Goal: Information Seeking & Learning: Learn about a topic

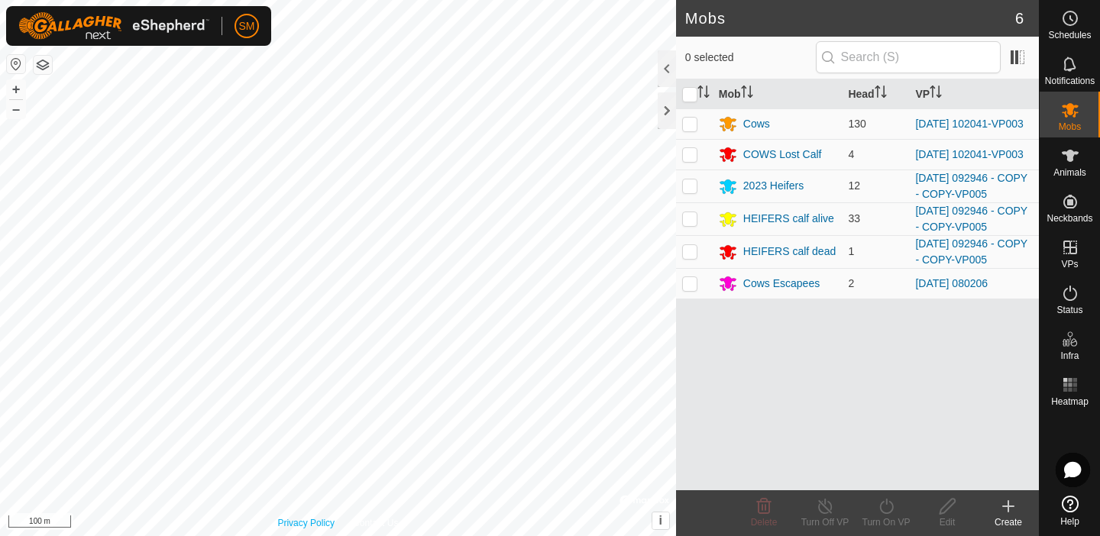
click at [281, 521] on div "Privacy Policy Contact Us Strainer K11 (4) + – ⇧ i © Mapbox , © OpenStreetMap ,…" at bounding box center [338, 268] width 676 height 536
click at [783, 225] on div "HEIFERS calf alive" at bounding box center [788, 219] width 91 height 16
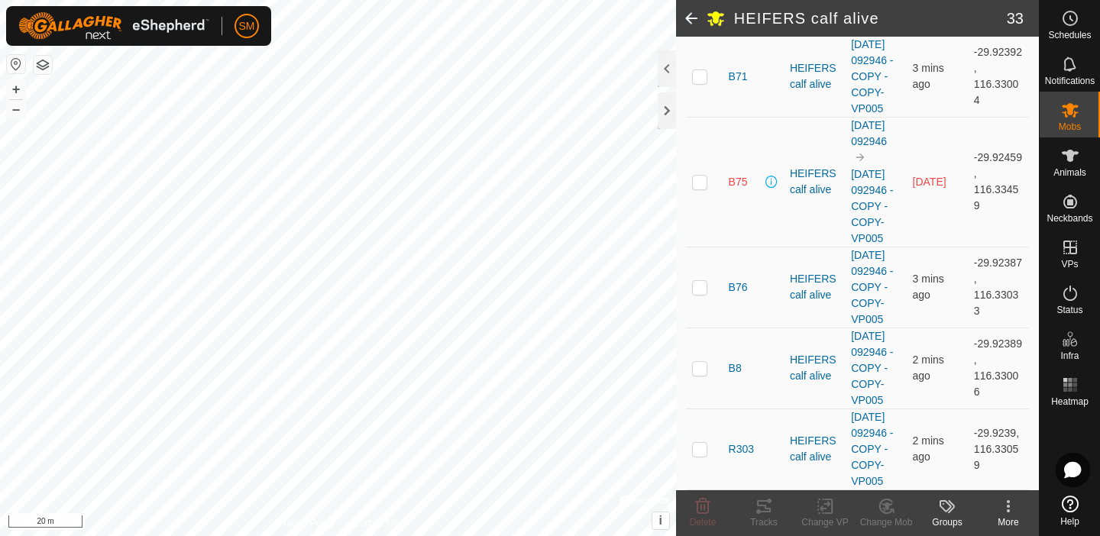
scroll to position [2873, 0]
click at [742, 190] on span "B75" at bounding box center [738, 182] width 19 height 16
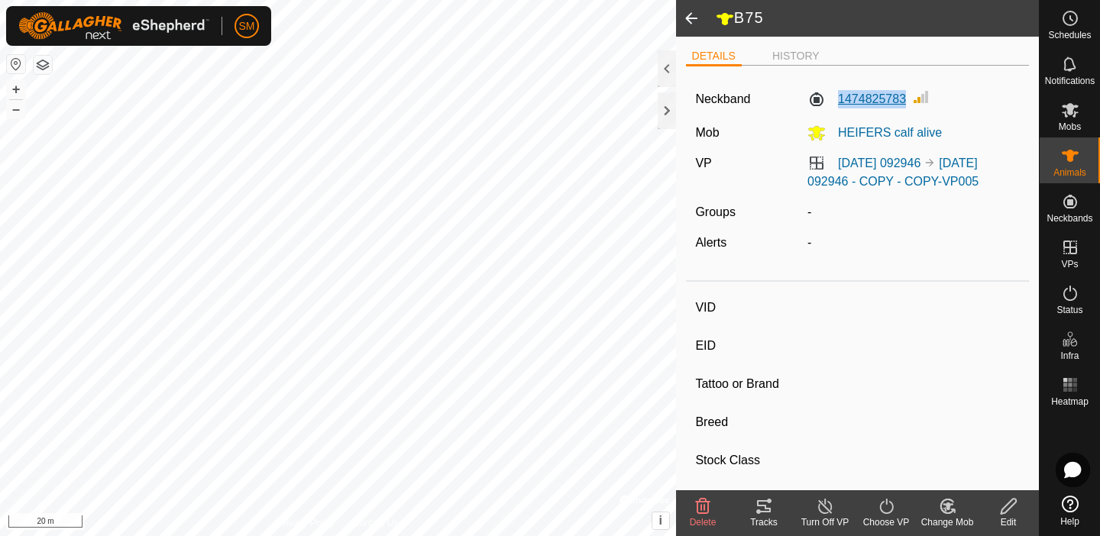
copy label "1474825783"
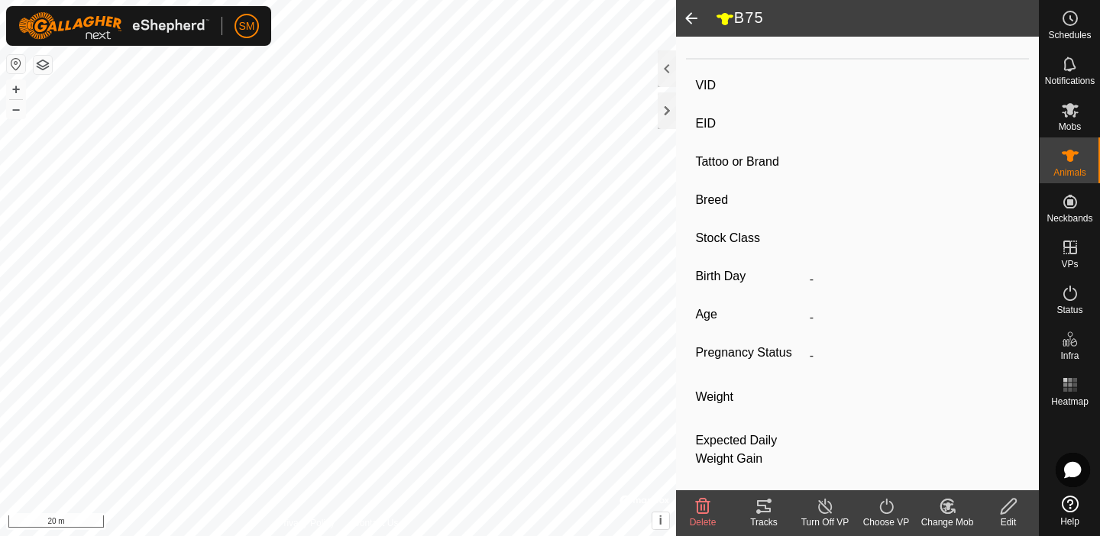
scroll to position [247, 0]
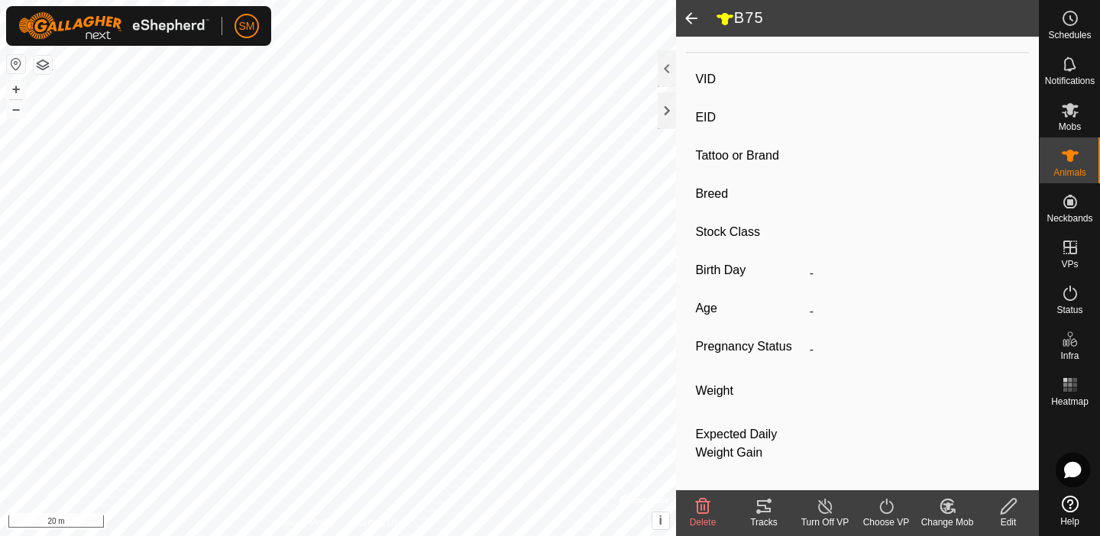
click at [695, 18] on span at bounding box center [691, 18] width 31 height 37
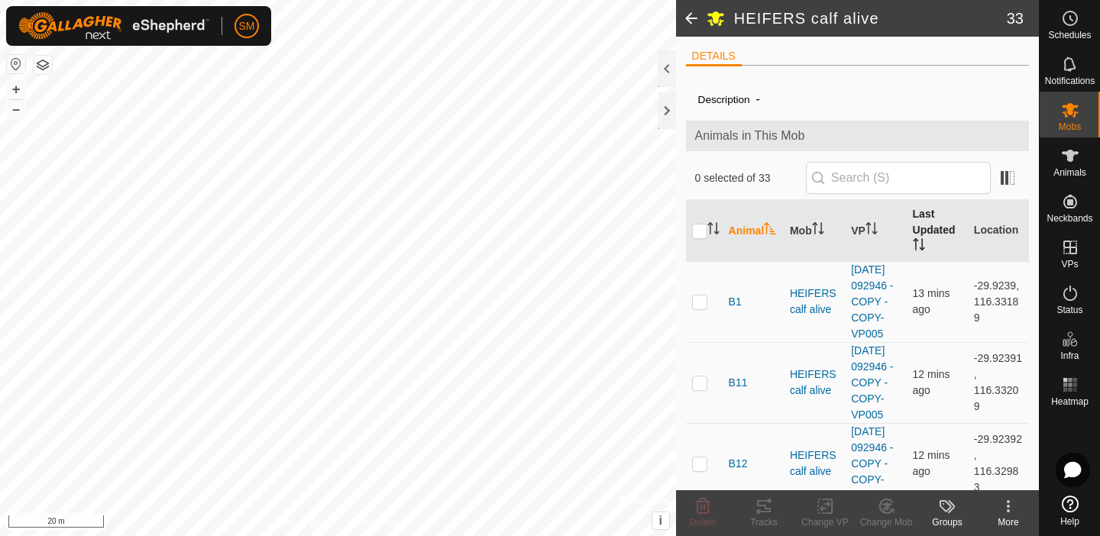
click at [926, 231] on th "Last Updated" at bounding box center [937, 231] width 61 height 62
